Goal: Information Seeking & Learning: Learn about a topic

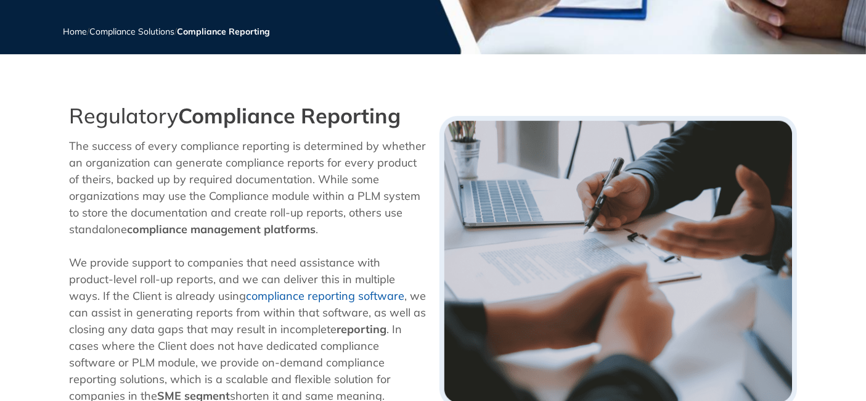
scroll to position [205, 0]
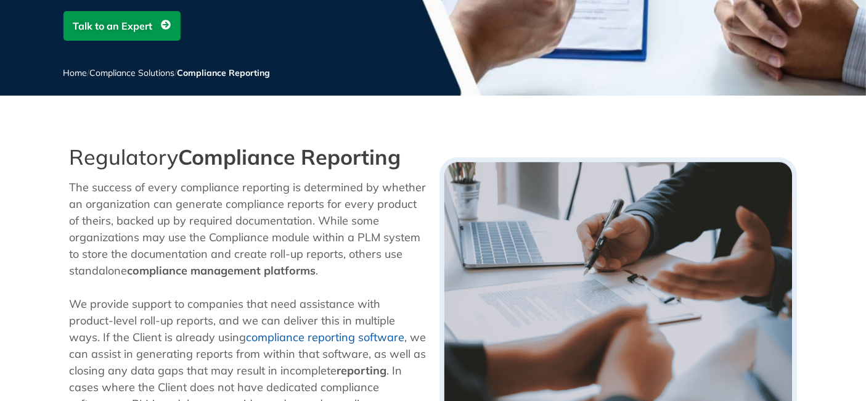
drag, startPoint x: 159, startPoint y: 155, endPoint x: 406, endPoint y: 168, distance: 246.9
click at [406, 168] on h2 "Regulatory Compliance Reporting" at bounding box center [248, 157] width 357 height 25
click at [391, 152] on strong "Compliance Reporting" at bounding box center [290, 157] width 223 height 27
click at [322, 161] on strong "Compliance Reporting" at bounding box center [290, 157] width 223 height 27
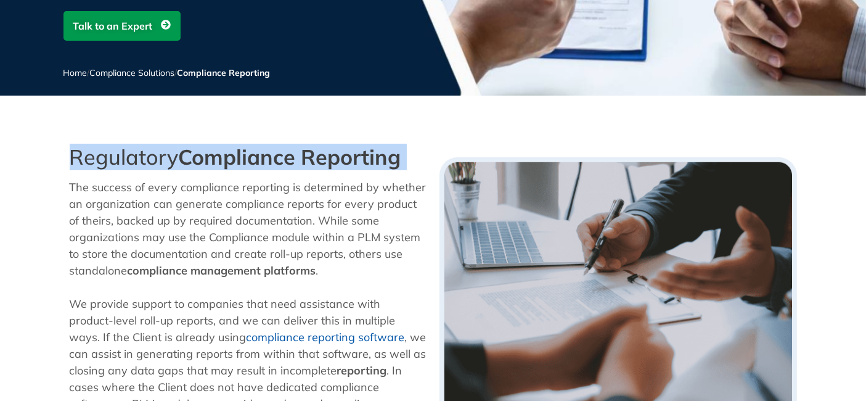
click at [322, 161] on strong "Compliance Reporting" at bounding box center [290, 157] width 223 height 27
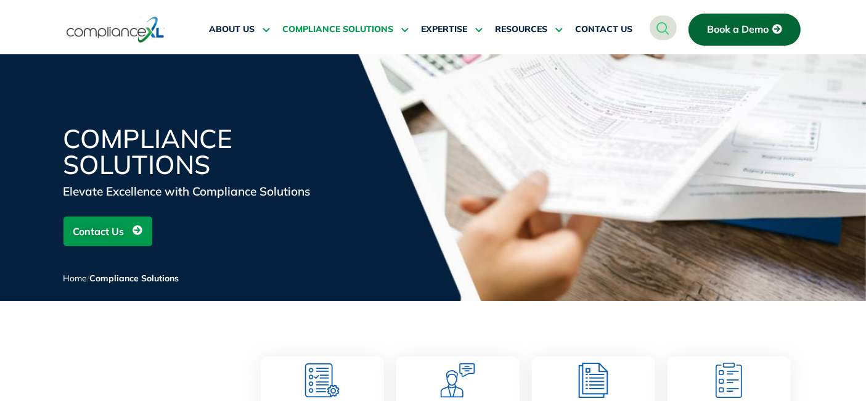
click at [120, 31] on img at bounding box center [116, 29] width 98 height 28
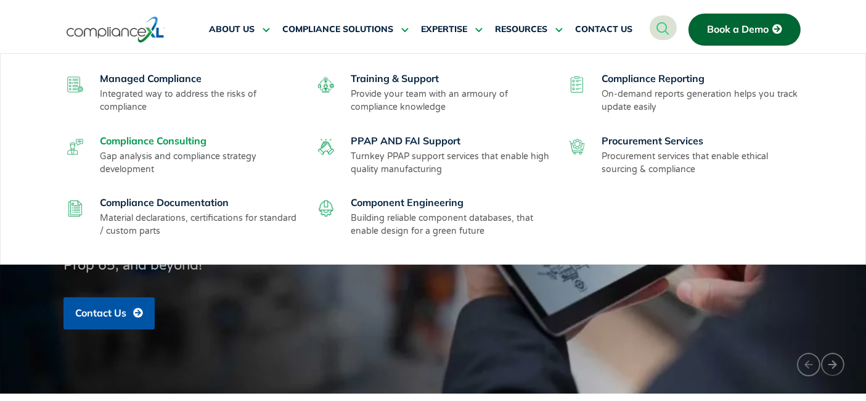
click at [163, 136] on link "Compliance Consulting" at bounding box center [153, 140] width 107 height 12
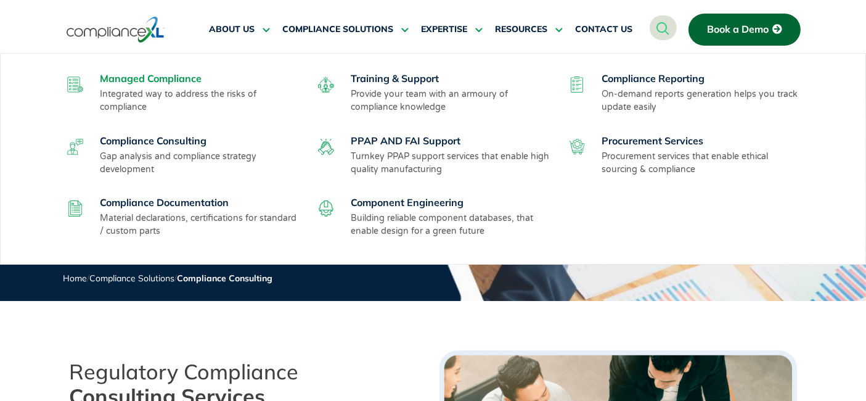
click at [147, 78] on link "Managed Compliance" at bounding box center [151, 78] width 102 height 12
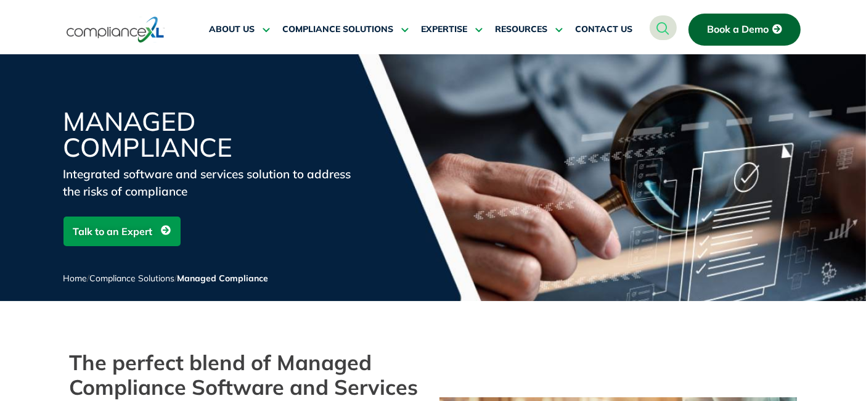
click at [111, 30] on img at bounding box center [116, 29] width 98 height 28
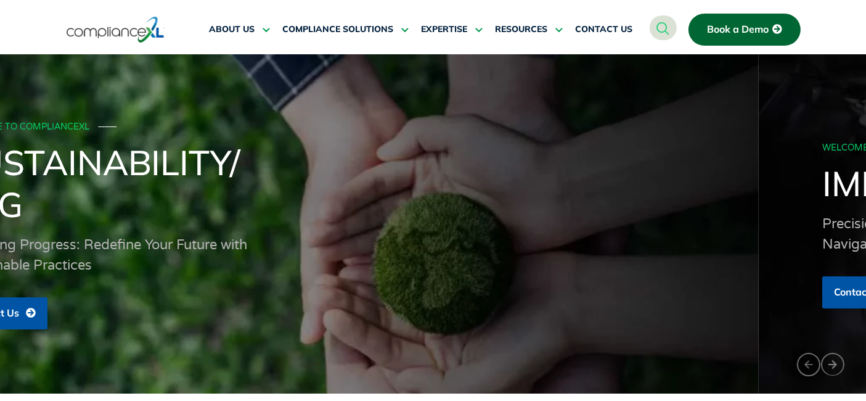
drag, startPoint x: 579, startPoint y: 192, endPoint x: 151, endPoint y: 190, distance: 427.8
click at [194, 190] on h1 "Sustainability/ ESG" at bounding box center [326, 183] width 740 height 84
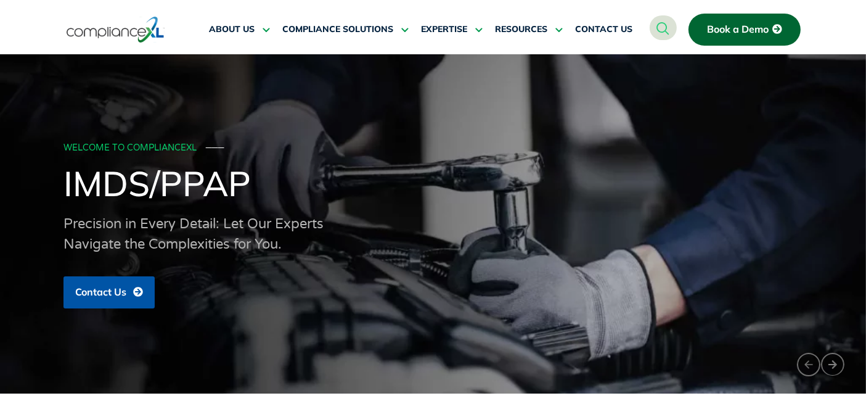
click at [262, 202] on div "WELCOME TO COMPLIANCEXL ─── IMDS/PPAP Precision in Every Detail: Let Our Expert…" at bounding box center [433, 224] width 740 height 182
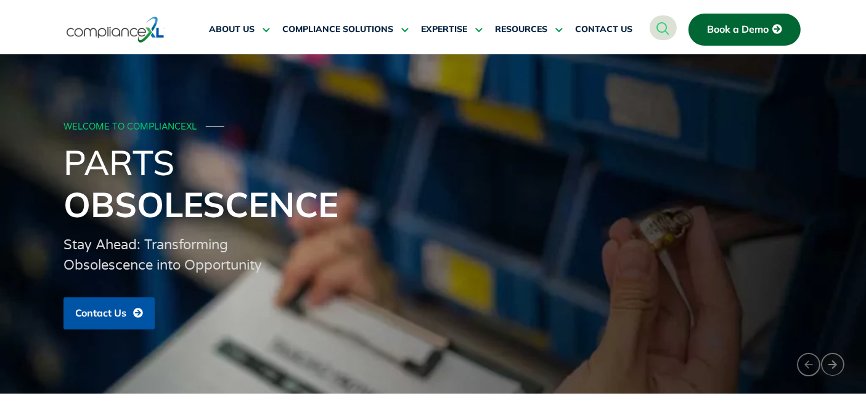
drag, startPoint x: 129, startPoint y: 194, endPoint x: 0, endPoint y: 186, distance: 129.1
click at [63, 186] on h1 "Parts Obsolescence" at bounding box center [433, 183] width 740 height 84
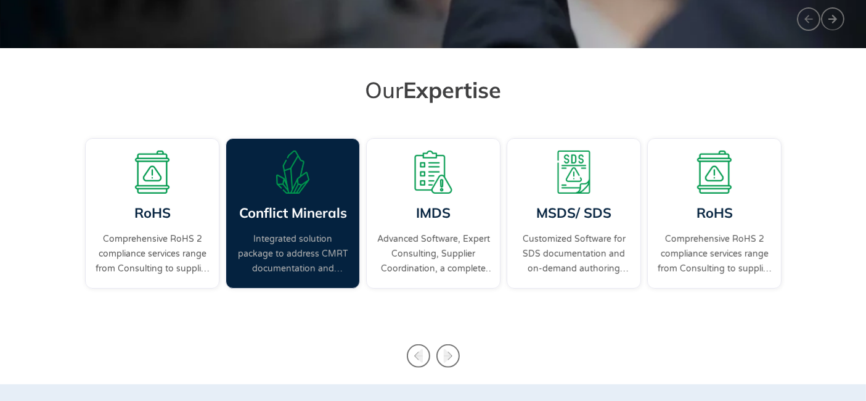
scroll to position [410, 0]
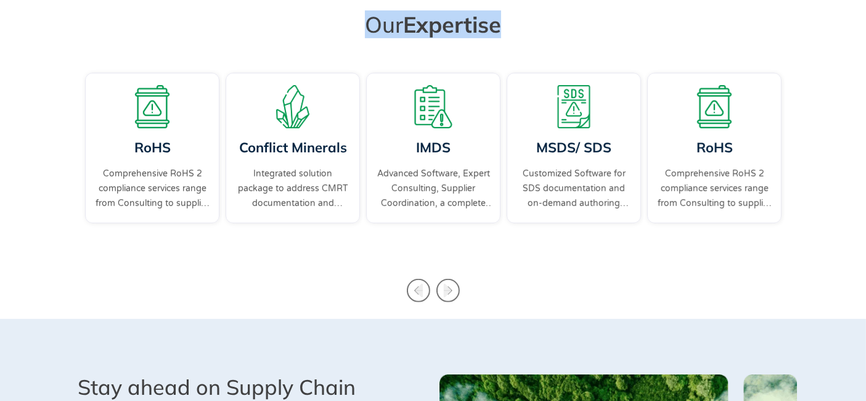
drag, startPoint x: 370, startPoint y: 25, endPoint x: 577, endPoint y: 25, distance: 206.5
click at [577, 25] on h2 "Our Expertise" at bounding box center [433, 24] width 690 height 28
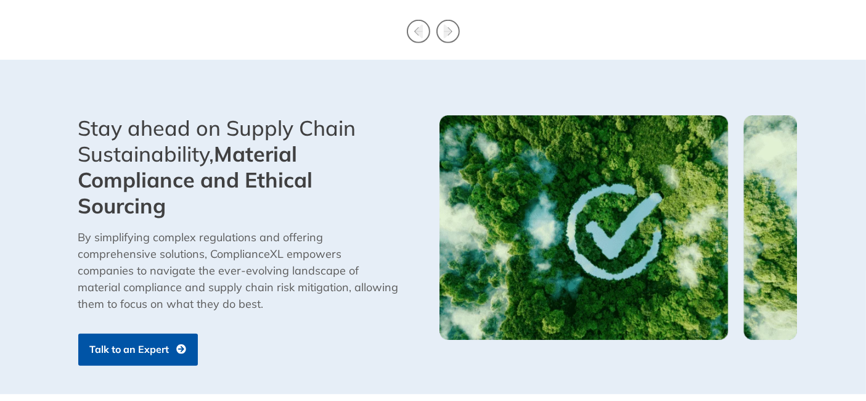
scroll to position [753, 0]
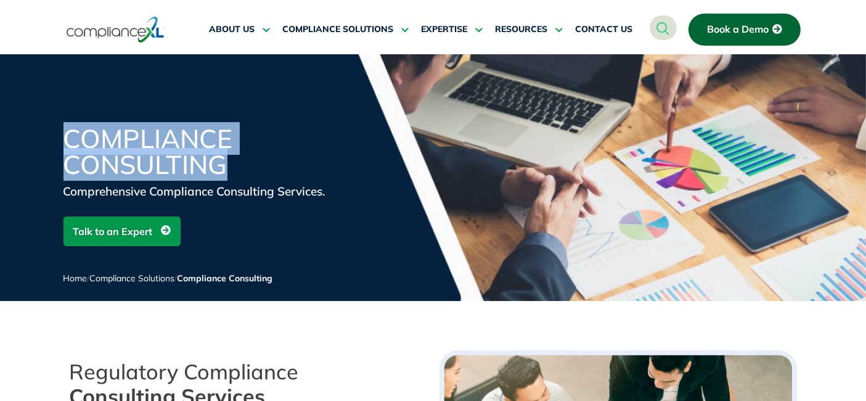
drag, startPoint x: 128, startPoint y: 161, endPoint x: 272, endPoint y: 180, distance: 144.9
click at [272, 180] on div "Compliance Consulting" at bounding box center [211, 154] width 296 height 57
click at [287, 166] on h1 "Compliance Consulting" at bounding box center [211, 152] width 296 height 52
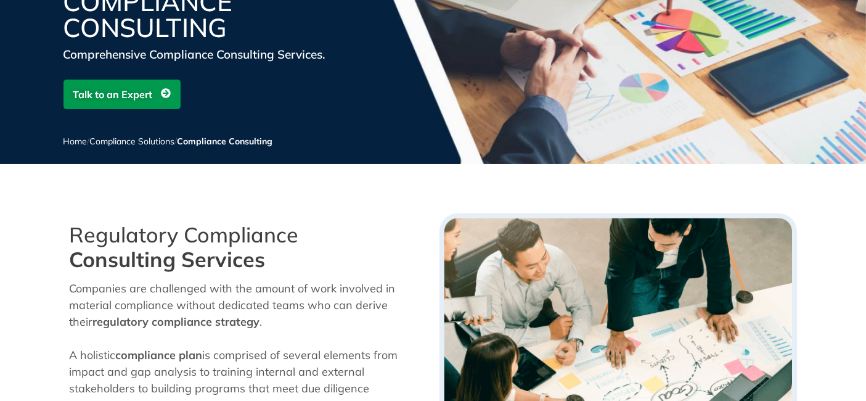
drag, startPoint x: 71, startPoint y: 239, endPoint x: 287, endPoint y: 262, distance: 216.3
click at [287, 262] on section "Regulatory Compliance Consulting Services Companies are challenged with the amo…" at bounding box center [433, 358] width 866 height 303
click at [264, 233] on h2 "Regulatory Compliance Consulting Services" at bounding box center [248, 247] width 357 height 49
drag, startPoint x: 236, startPoint y: 257, endPoint x: 262, endPoint y: 259, distance: 26.0
click at [262, 259] on h2 "Regulatory Compliance Consulting Services" at bounding box center [248, 247] width 357 height 49
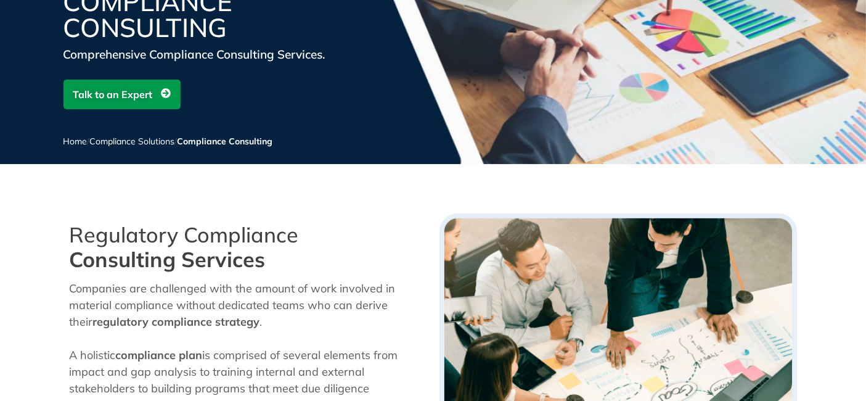
click at [262, 259] on strong "Consulting Services" at bounding box center [168, 259] width 196 height 27
click at [214, 242] on h2 "Regulatory Compliance Consulting Services" at bounding box center [248, 247] width 357 height 49
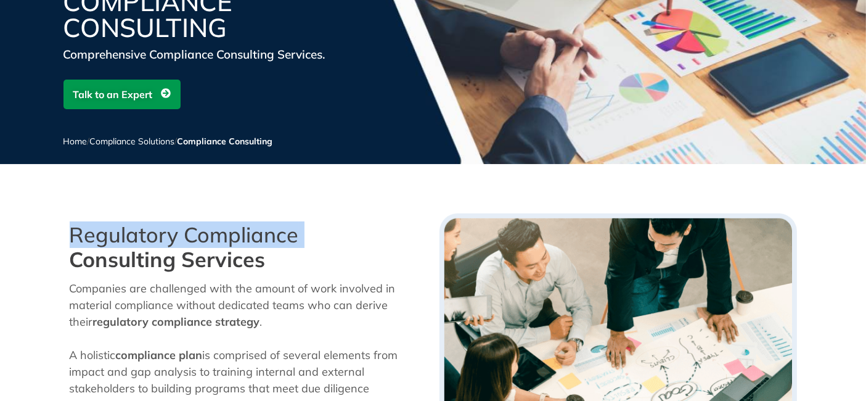
click at [214, 242] on h2 "Regulatory Compliance Consulting Services" at bounding box center [248, 247] width 357 height 49
click at [273, 242] on h2 "Regulatory Compliance Consulting Services" at bounding box center [248, 247] width 357 height 49
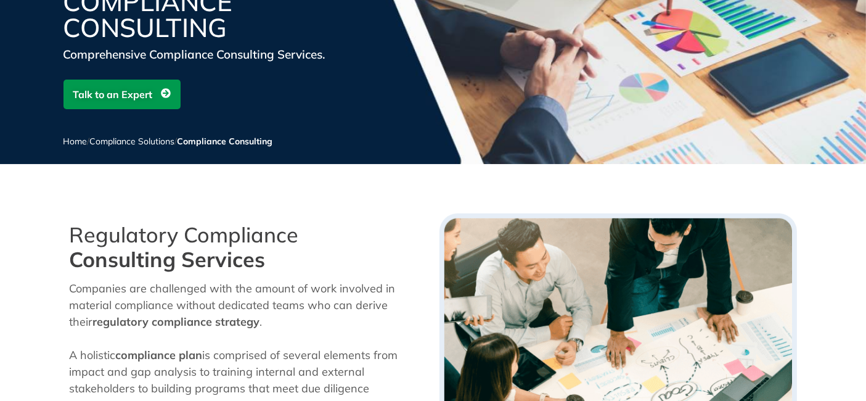
click at [212, 249] on strong "Consulting Services" at bounding box center [168, 259] width 196 height 27
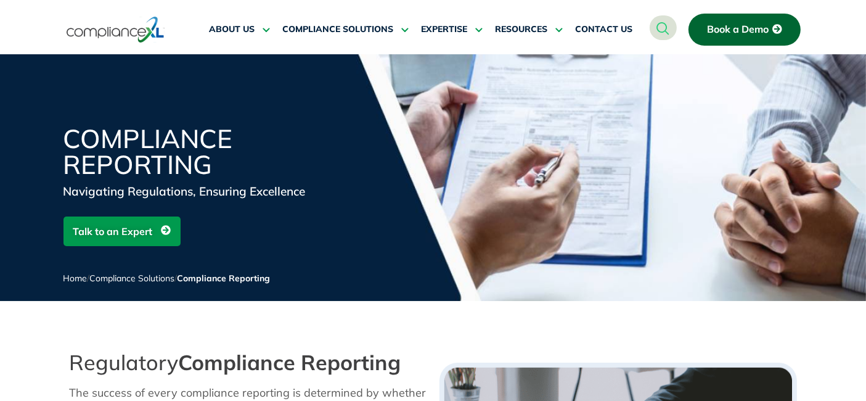
scroll to position [137, 0]
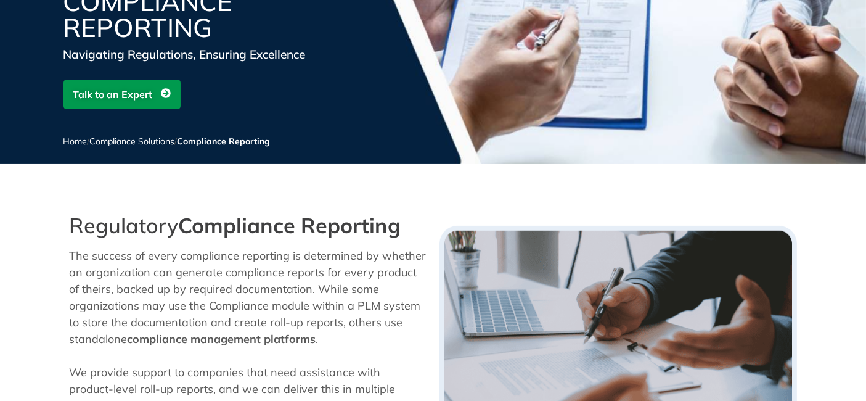
click at [213, 239] on div "Regulatory Compliance Reporting" at bounding box center [248, 229] width 357 height 32
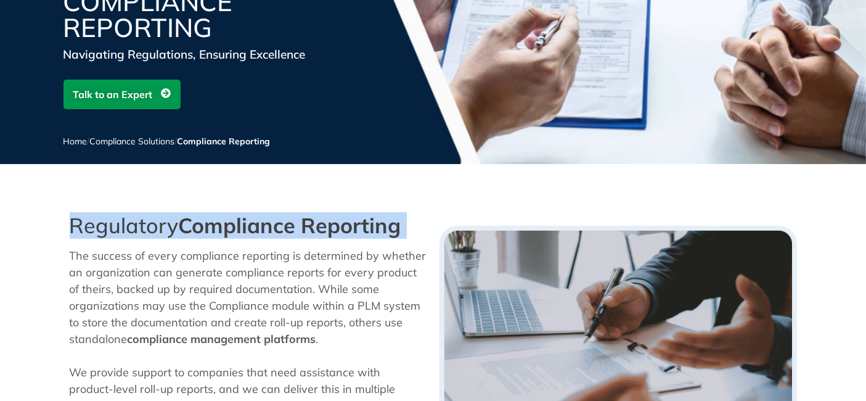
click at [213, 239] on div "Regulatory Compliance Reporting" at bounding box center [248, 229] width 357 height 32
click at [296, 224] on strong "Compliance Reporting" at bounding box center [290, 225] width 223 height 27
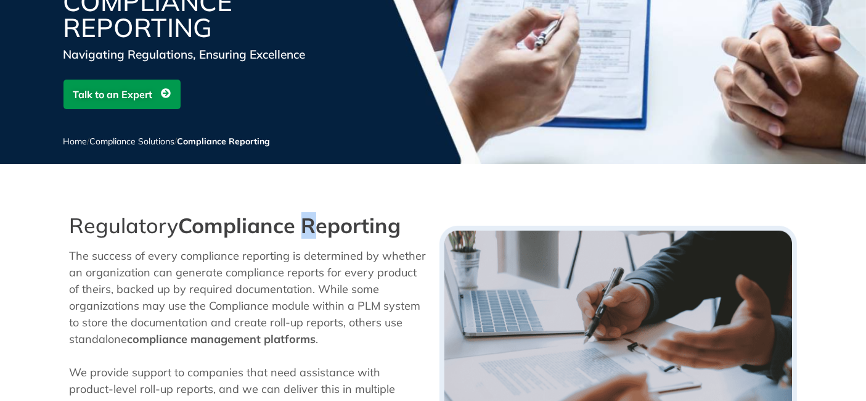
click at [296, 224] on strong "Compliance Reporting" at bounding box center [290, 225] width 223 height 27
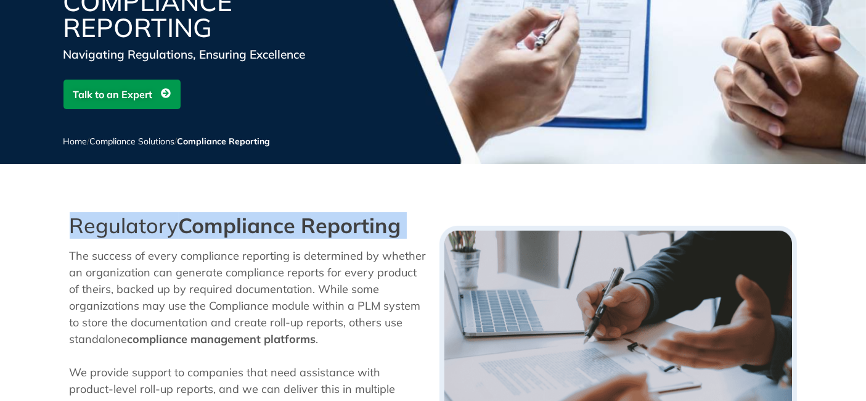
click at [296, 224] on strong "Compliance Reporting" at bounding box center [290, 225] width 223 height 27
click at [351, 237] on strong "Compliance Reporting" at bounding box center [290, 225] width 223 height 27
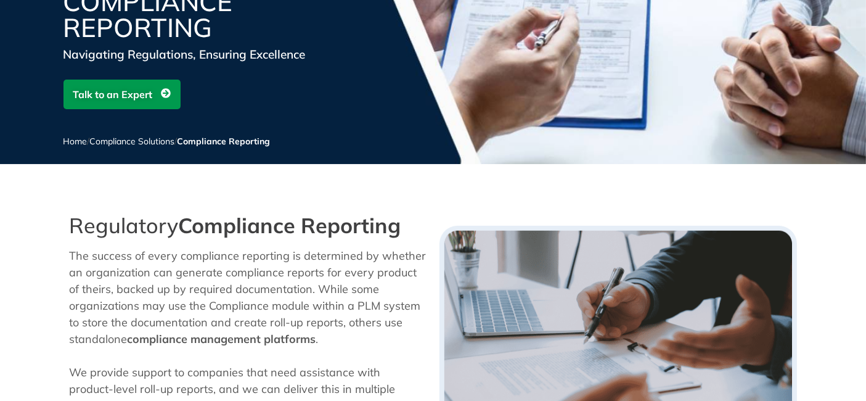
click at [351, 237] on strong "Compliance Reporting" at bounding box center [290, 225] width 223 height 27
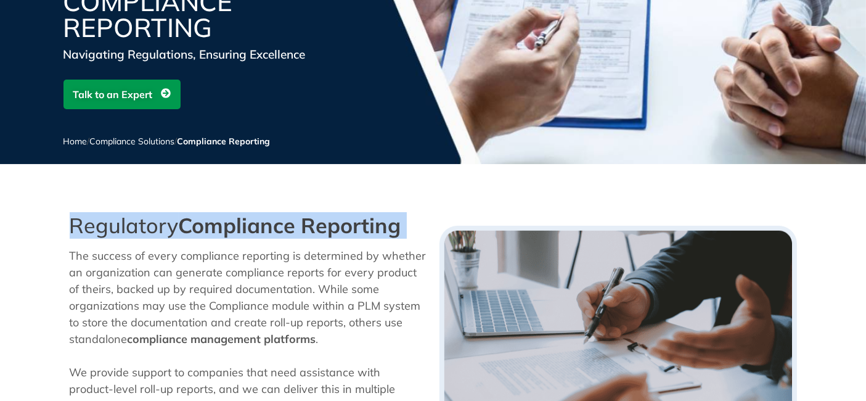
click at [351, 237] on strong "Compliance Reporting" at bounding box center [290, 225] width 223 height 27
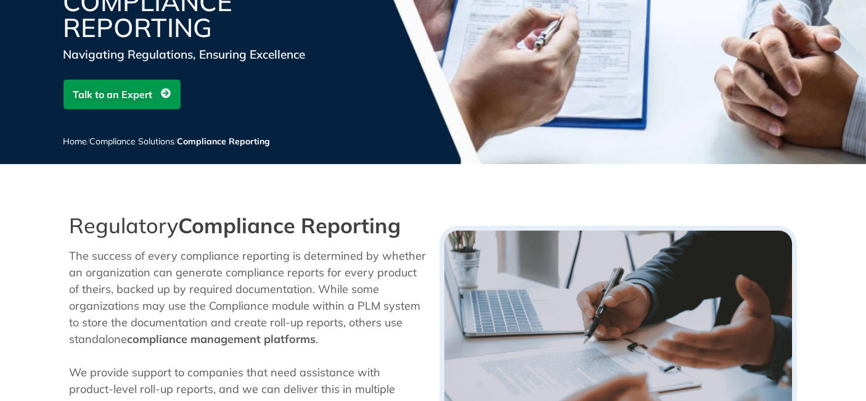
click at [378, 259] on p "The success of every compliance reporting is determined by whether an organizat…" at bounding box center [248, 297] width 357 height 100
